Goal: Navigation & Orientation: Find specific page/section

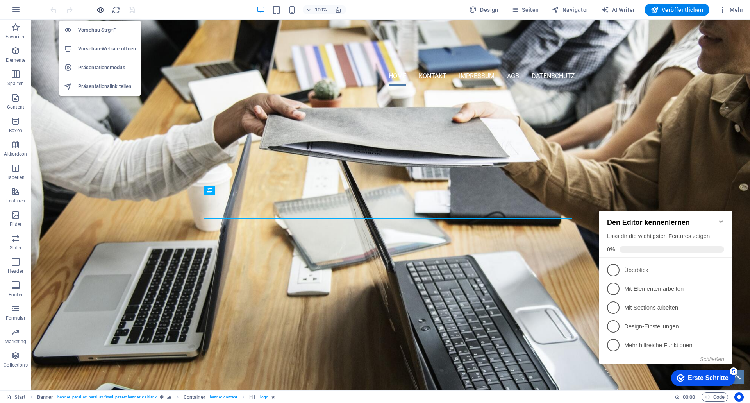
click at [99, 11] on icon "button" at bounding box center [100, 9] width 9 height 9
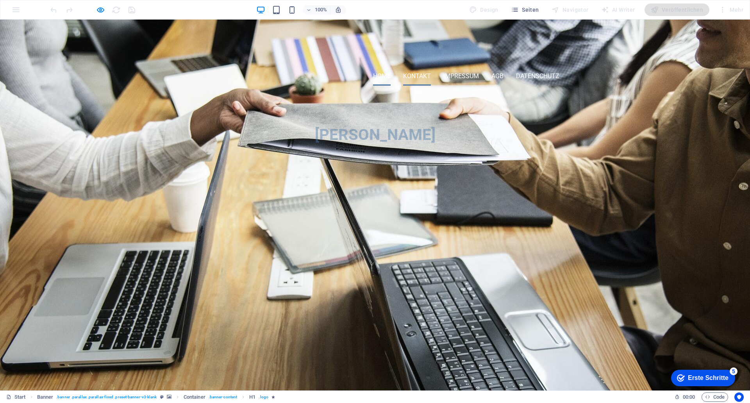
click at [412, 67] on link "Kontakt" at bounding box center [417, 76] width 28 height 19
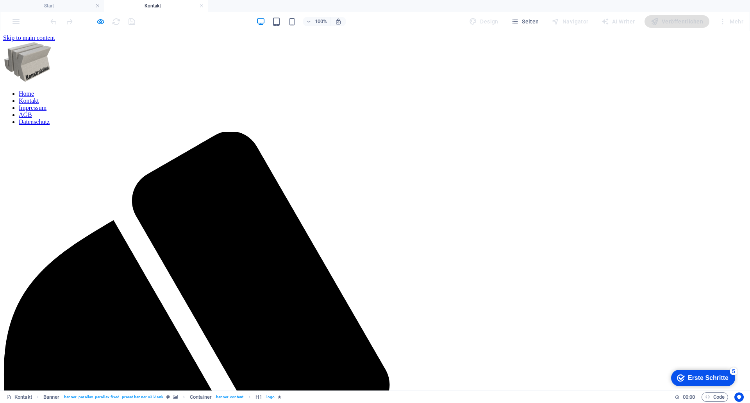
click at [466, 90] on nav "Home Kontakt Impressum AGB Datenschutz" at bounding box center [375, 107] width 744 height 35
click at [450, 90] on nav "Home Kontakt Impressum AGB Datenschutz" at bounding box center [375, 107] width 744 height 35
click at [100, 20] on icon "button" at bounding box center [100, 21] width 9 height 9
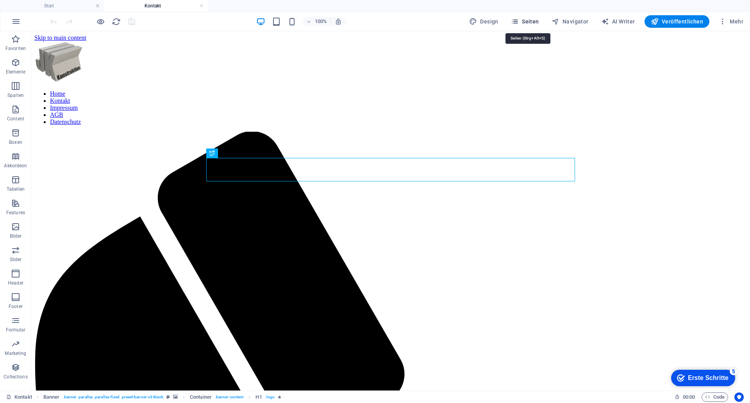
click at [529, 20] on span "Seiten" at bounding box center [525, 22] width 28 height 8
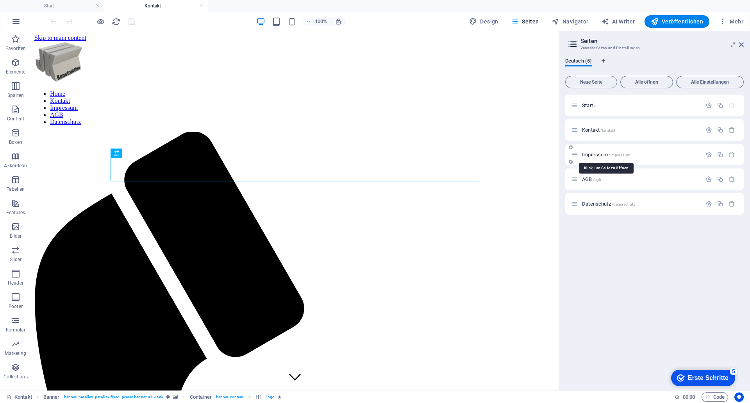
click at [589, 155] on span "Impressum /impressum" at bounding box center [606, 155] width 48 height 6
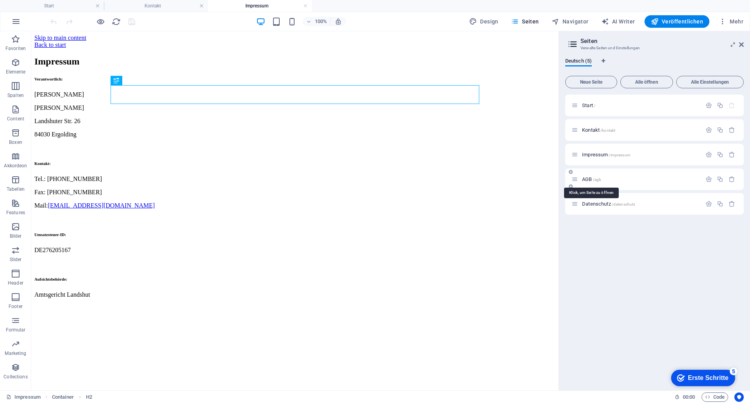
click at [591, 179] on span "AGB /agb" at bounding box center [591, 179] width 19 height 6
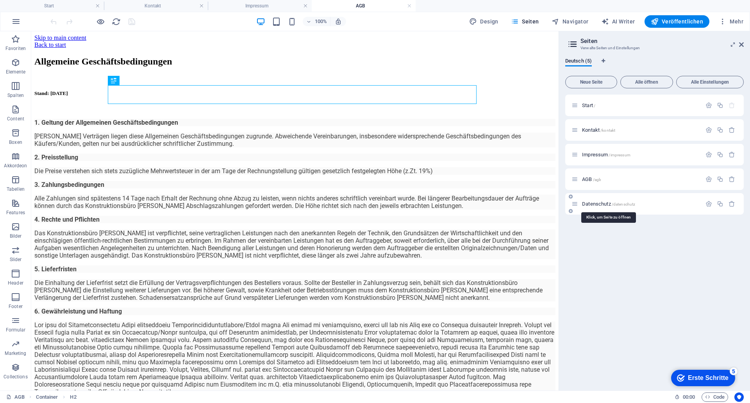
click at [601, 204] on span "Datenschutz /datenschutz" at bounding box center [608, 204] width 53 height 6
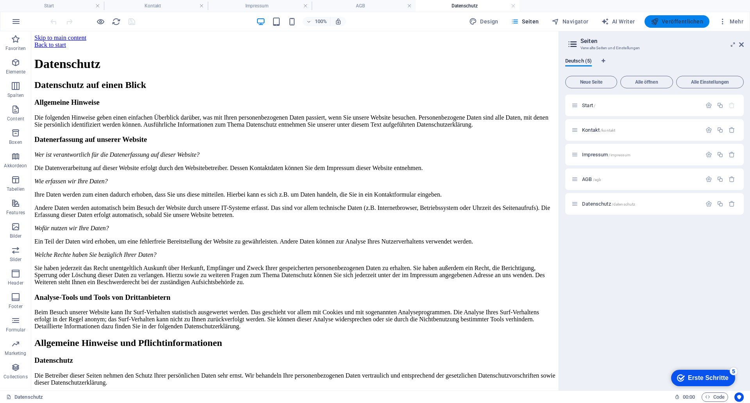
click at [683, 20] on span "Veröffentlichen" at bounding box center [677, 22] width 52 height 8
